Goal: Information Seeking & Learning: Learn about a topic

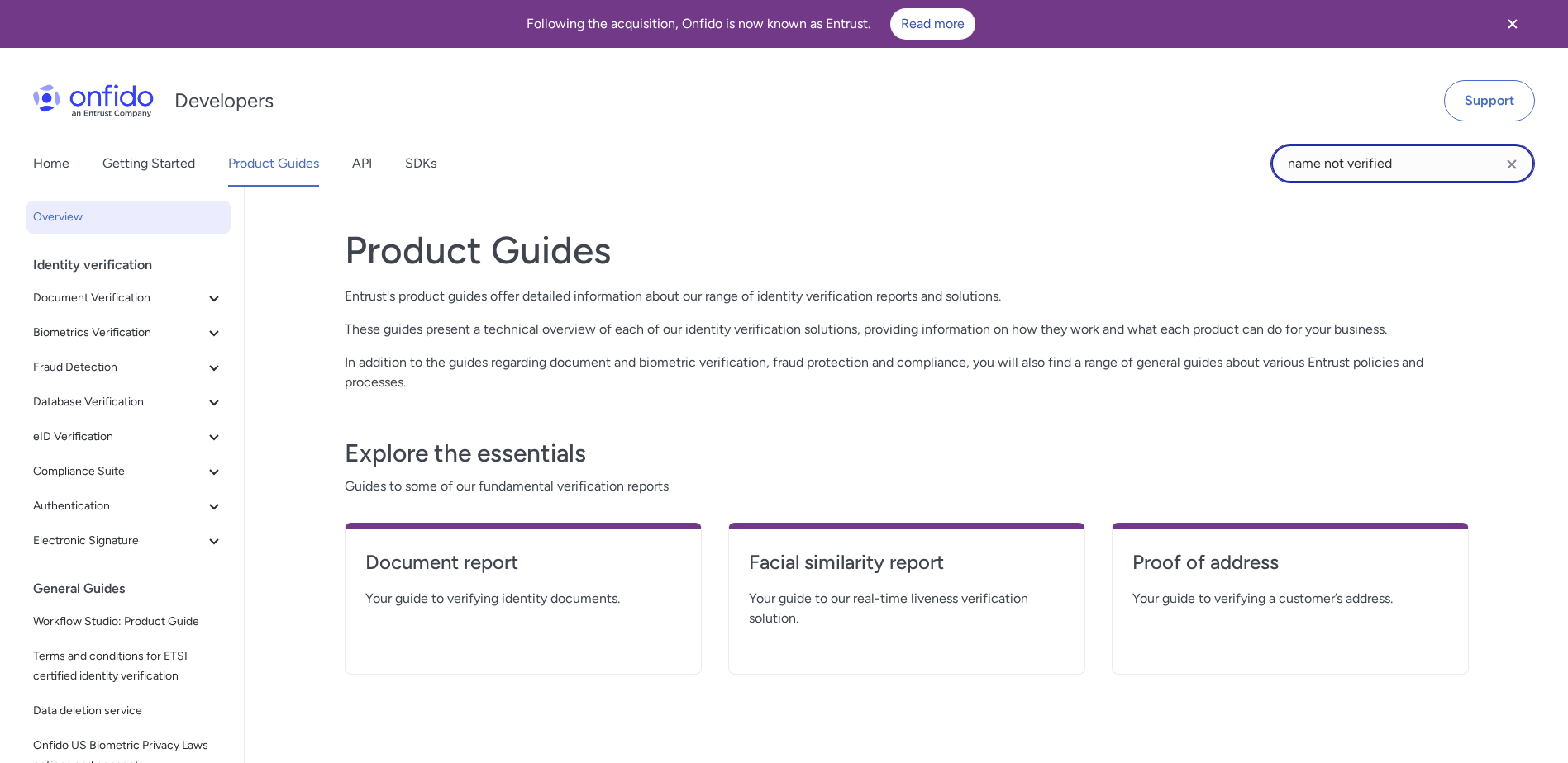
click at [1417, 155] on input "name not verified" at bounding box center [1402, 163] width 264 height 40
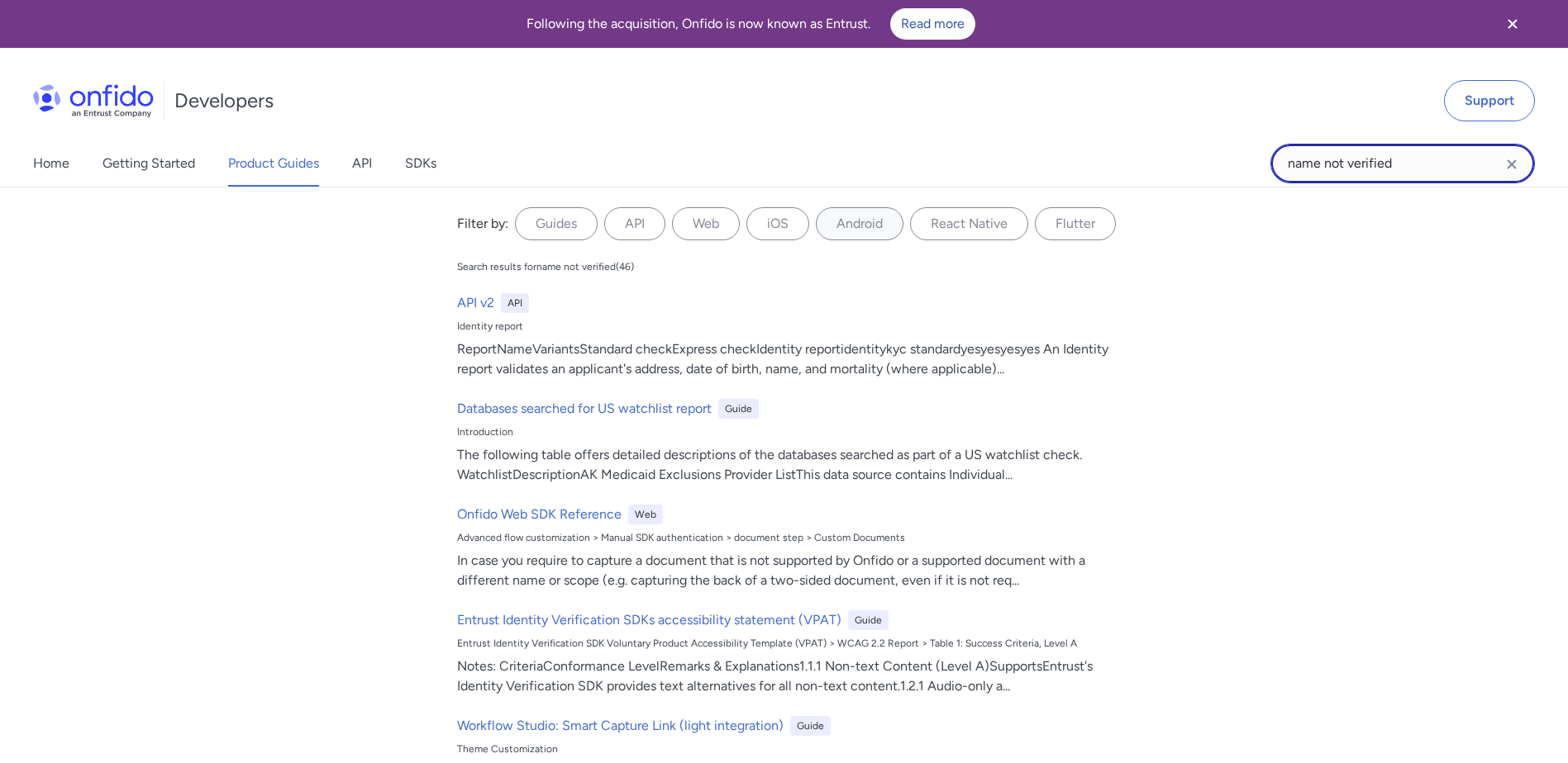
drag, startPoint x: 1420, startPoint y: 169, endPoint x: 1242, endPoint y: 168, distance: 178.0
click at [1242, 168] on div "Home Getting Started Product Guides API SDKs name not verified name not verifie…" at bounding box center [784, 164] width 1568 height 46
type input "sub result caution"
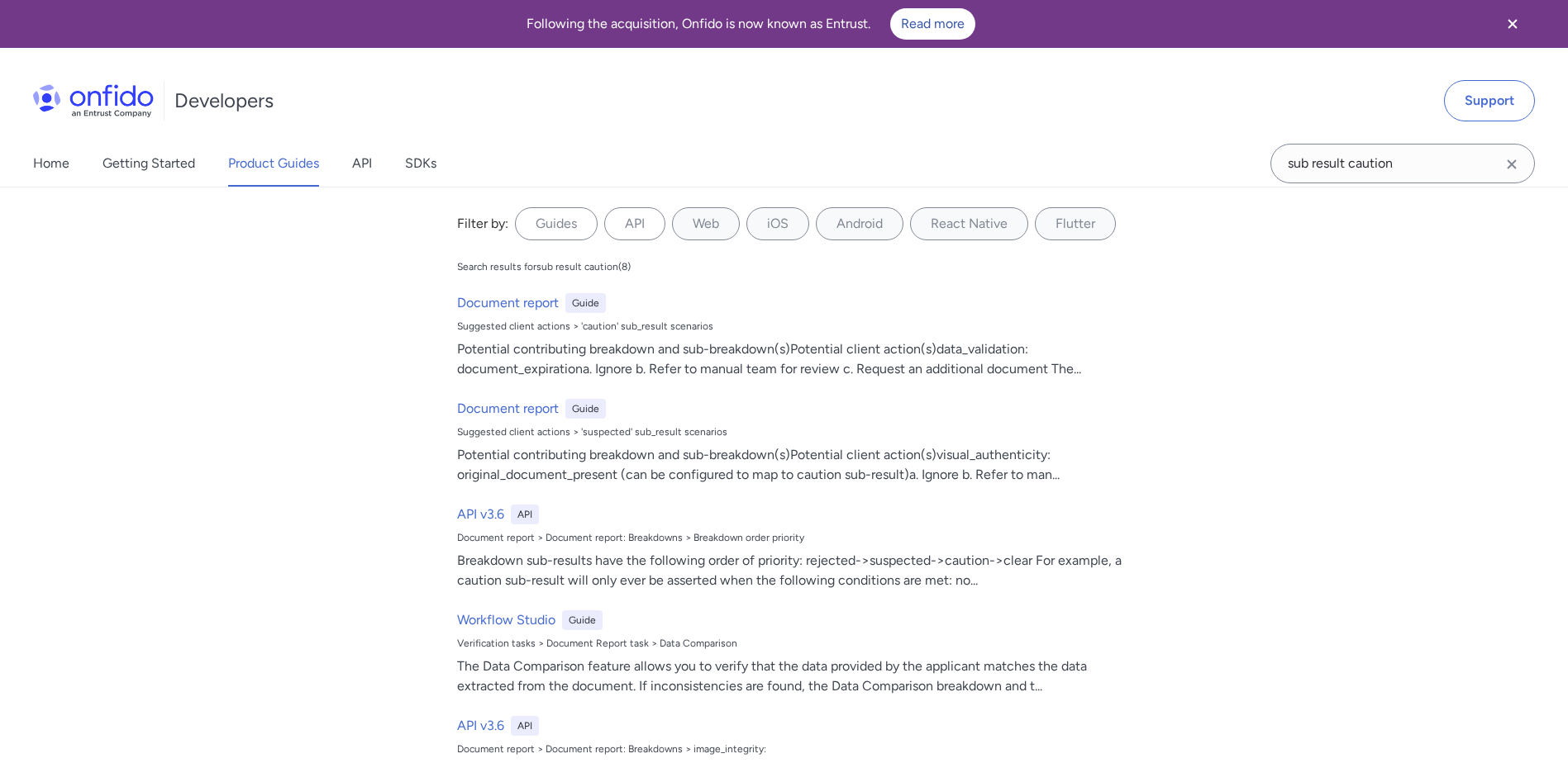
click at [289, 168] on link "Product Guides" at bounding box center [273, 164] width 91 height 46
click at [68, 169] on link "Home" at bounding box center [51, 164] width 37 height 46
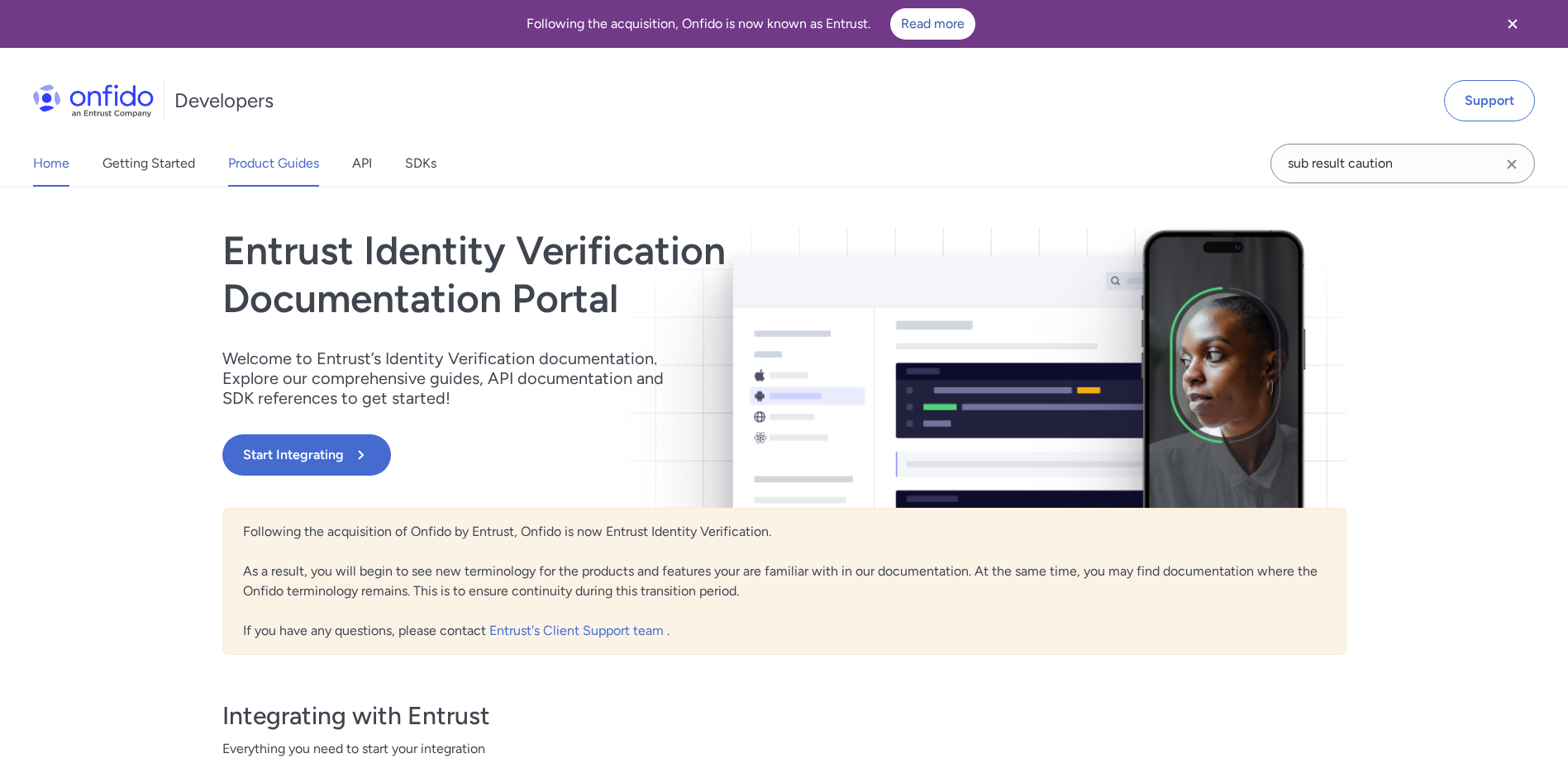
click at [295, 164] on link "Product Guides" at bounding box center [273, 164] width 91 height 46
